Goal: Information Seeking & Learning: Learn about a topic

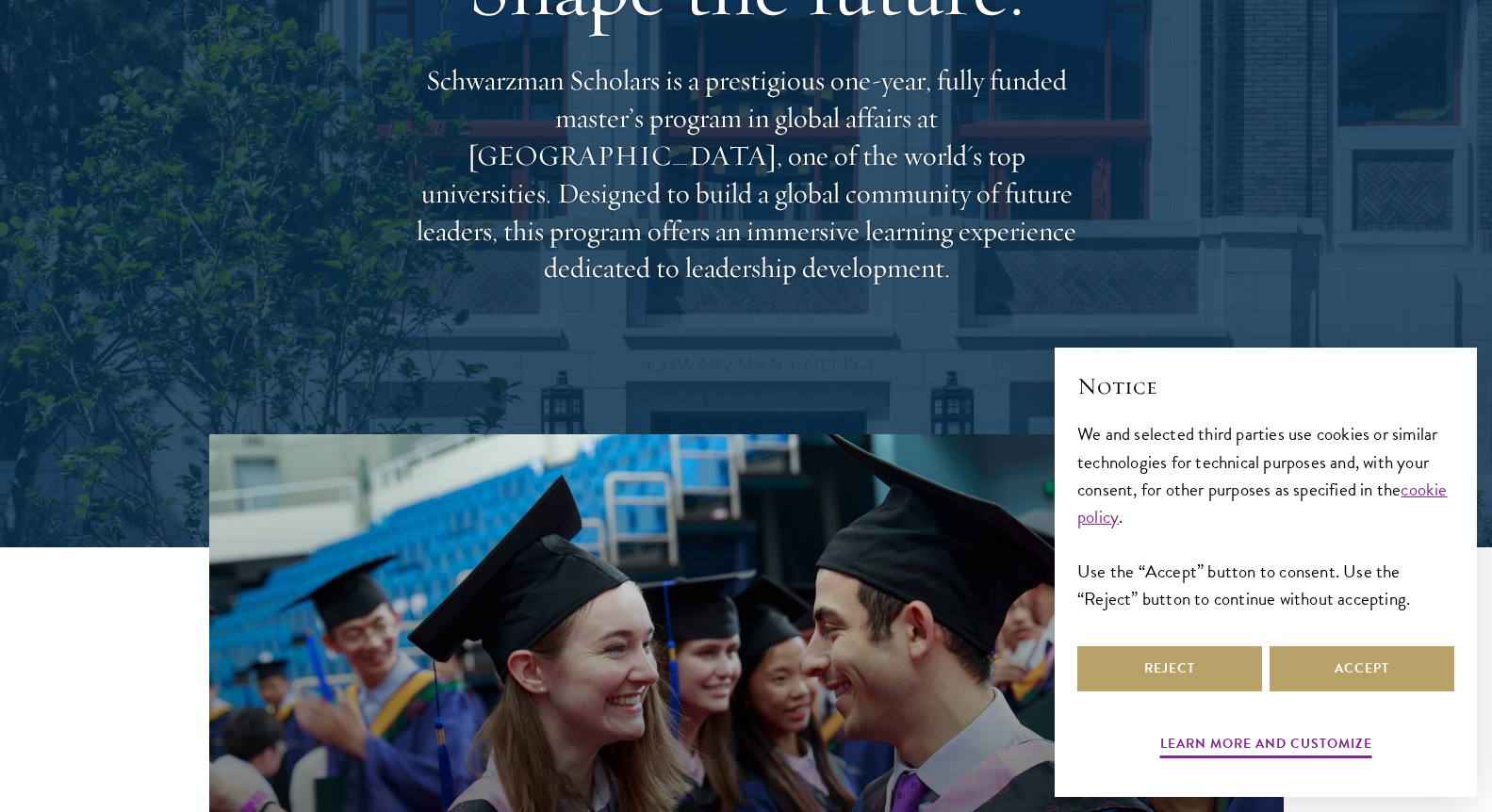
drag, startPoint x: 508, startPoint y: 105, endPoint x: 1077, endPoint y: 254, distance: 588.2
click at [1077, 254] on p "Schwarzman Scholars is a prestigious one-year, fully funded master’s program in…" at bounding box center [747, 175] width 679 height 225
drag, startPoint x: 1077, startPoint y: 254, endPoint x: 955, endPoint y: 75, distance: 216.6
click at [955, 75] on div "Shape the future. Schwarzman Scholars is a prestigious one-year, fully funded m…" at bounding box center [747, 110] width 679 height 543
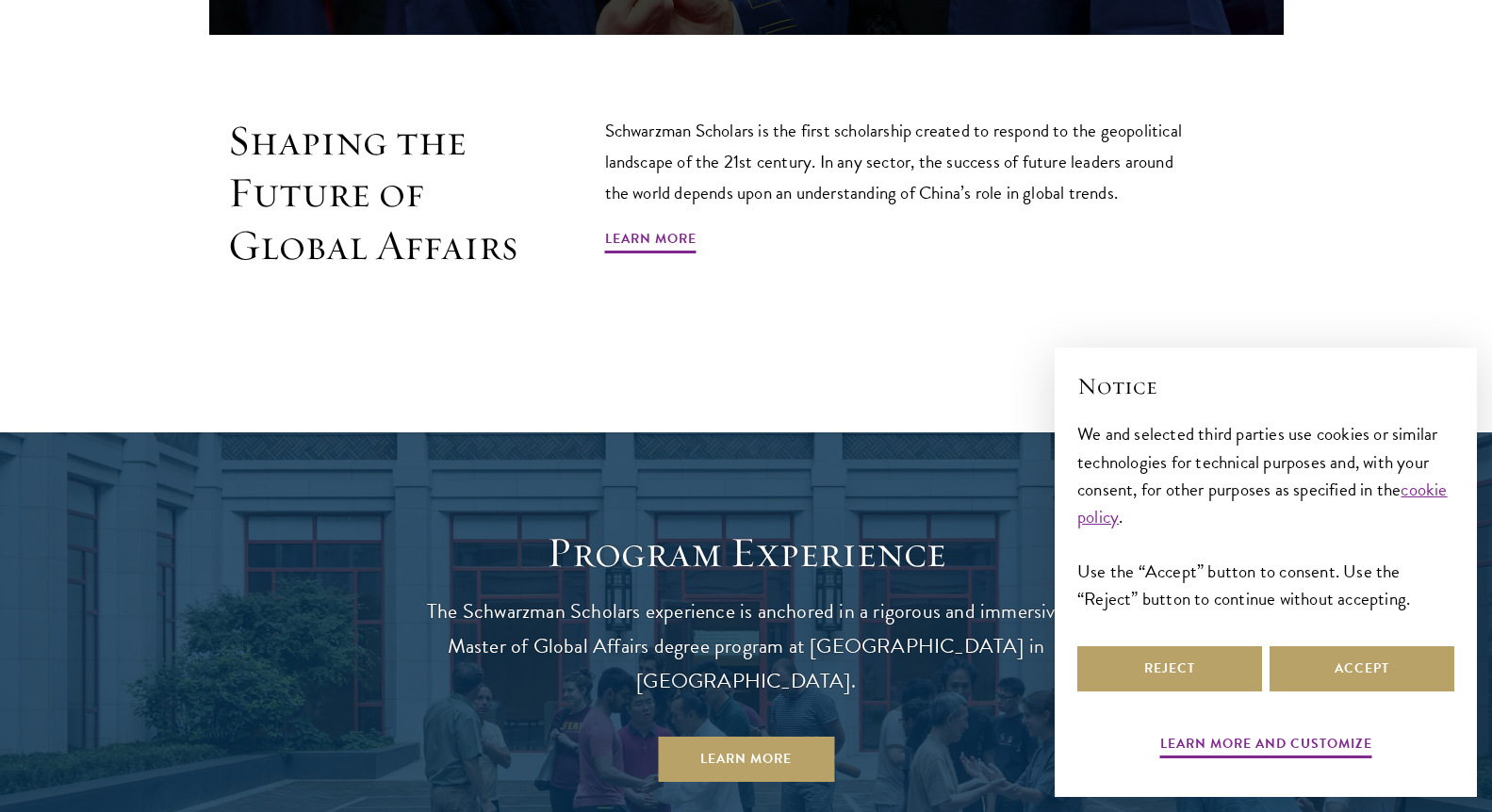
scroll to position [1267, 0]
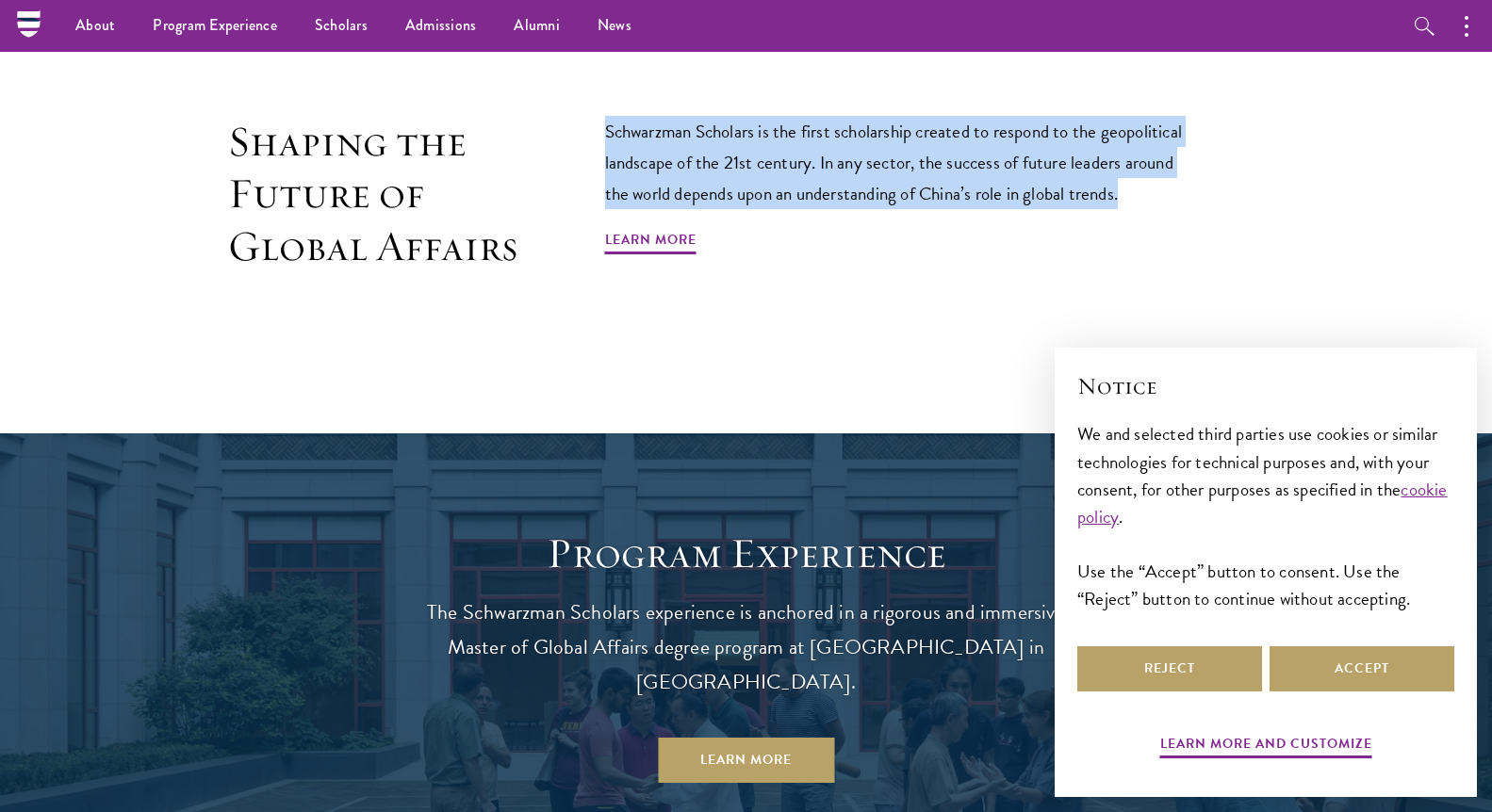
drag, startPoint x: 598, startPoint y: 128, endPoint x: 1163, endPoint y: 204, distance: 570.1
click at [1163, 204] on div "Shaping the Future of Global Affairs Schwarzman Scholars is the first scholarsh…" at bounding box center [747, 237] width 1075 height 242
click at [1163, 204] on p "Schwarzman Scholars is the first scholarship created to respond to the geopolit…" at bounding box center [902, 162] width 594 height 93
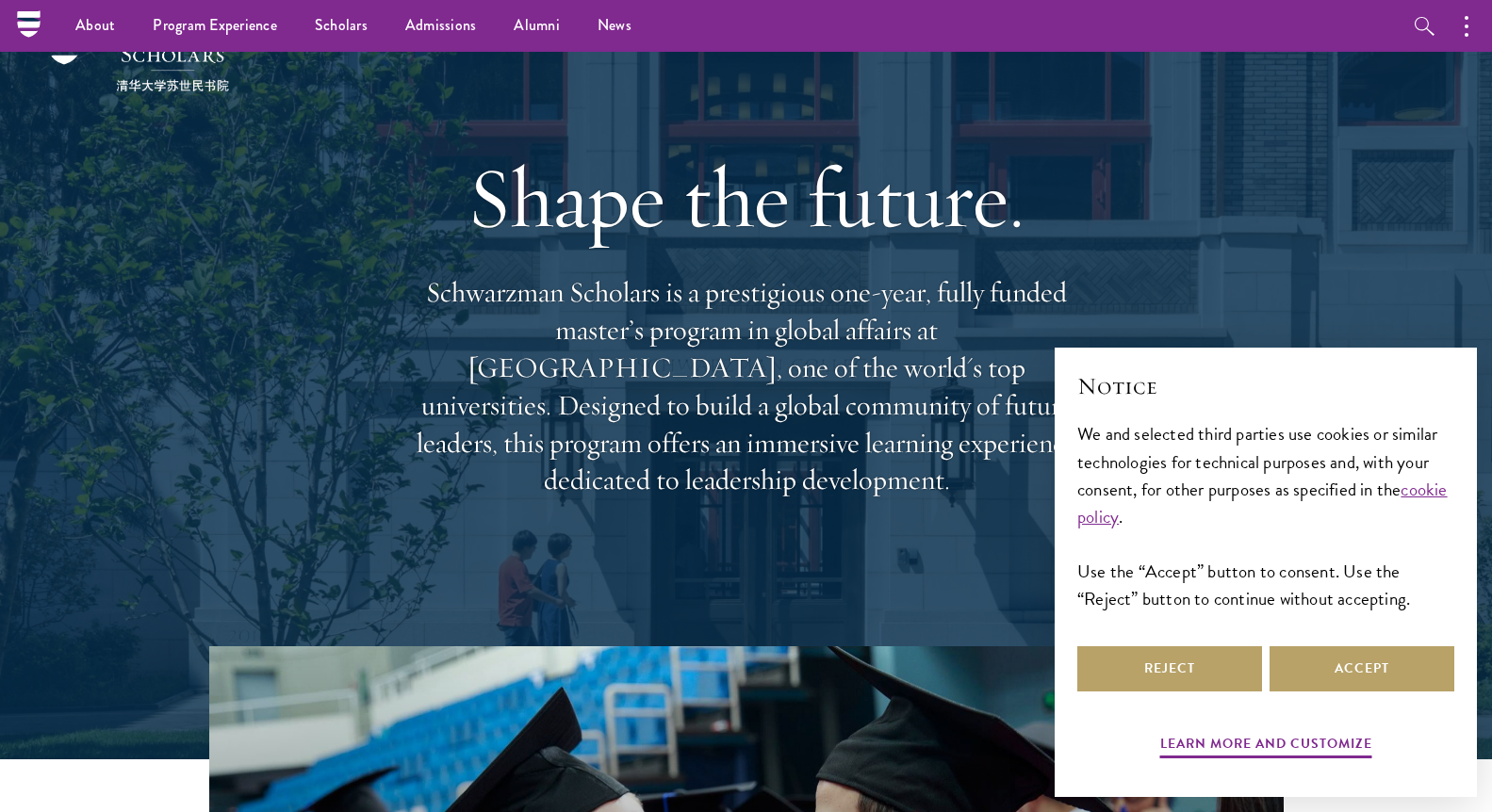
scroll to position [0, 0]
